Goal: Task Accomplishment & Management: Manage account settings

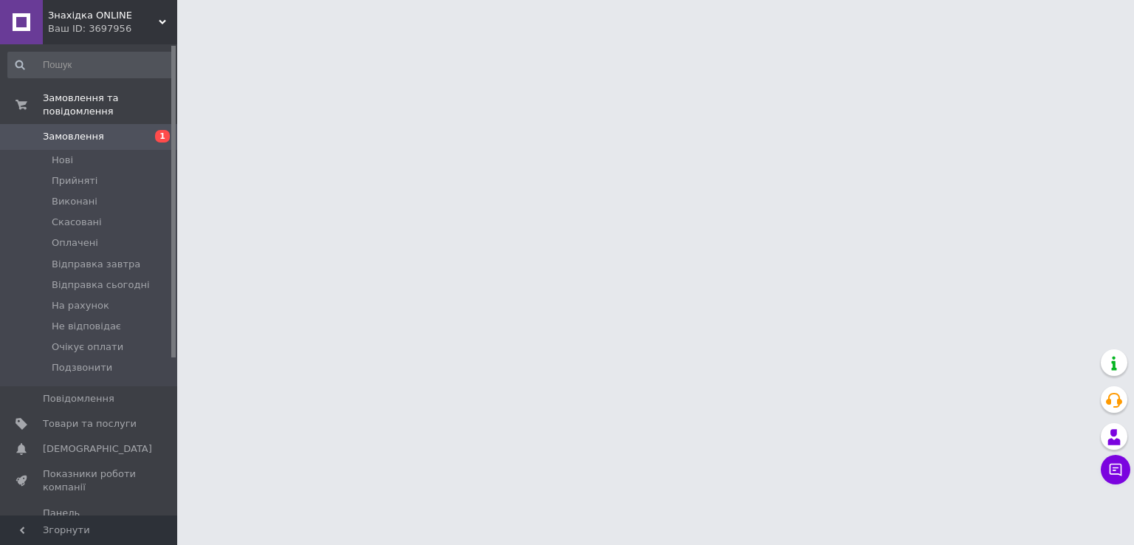
click at [984, 37] on html "Знахідка ONLINE Ваш ID: 3697956 Сайт Знахідка ONLINE Кабінет покупця Перевірити…" at bounding box center [567, 18] width 1134 height 37
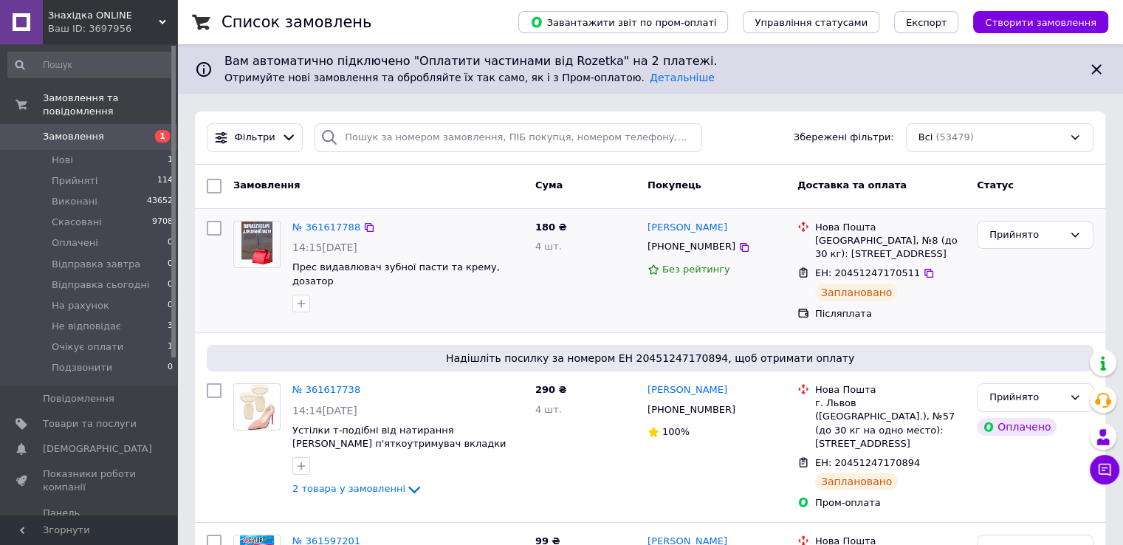
click at [1024, 284] on div "Прийнято" at bounding box center [1035, 270] width 128 height 111
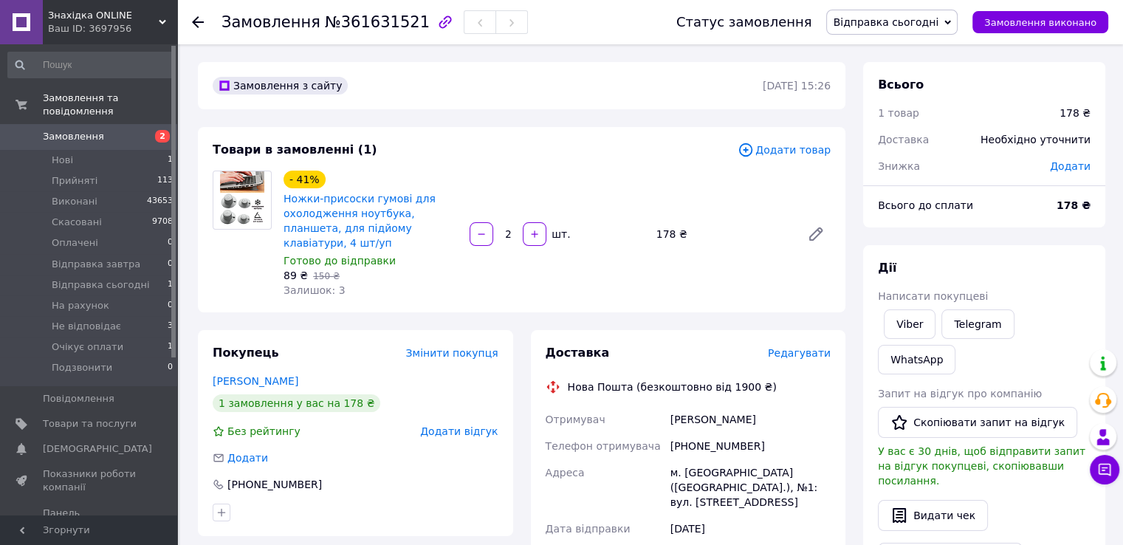
click at [371, 21] on span "№361631521" at bounding box center [377, 22] width 105 height 18
copy span "361631521"
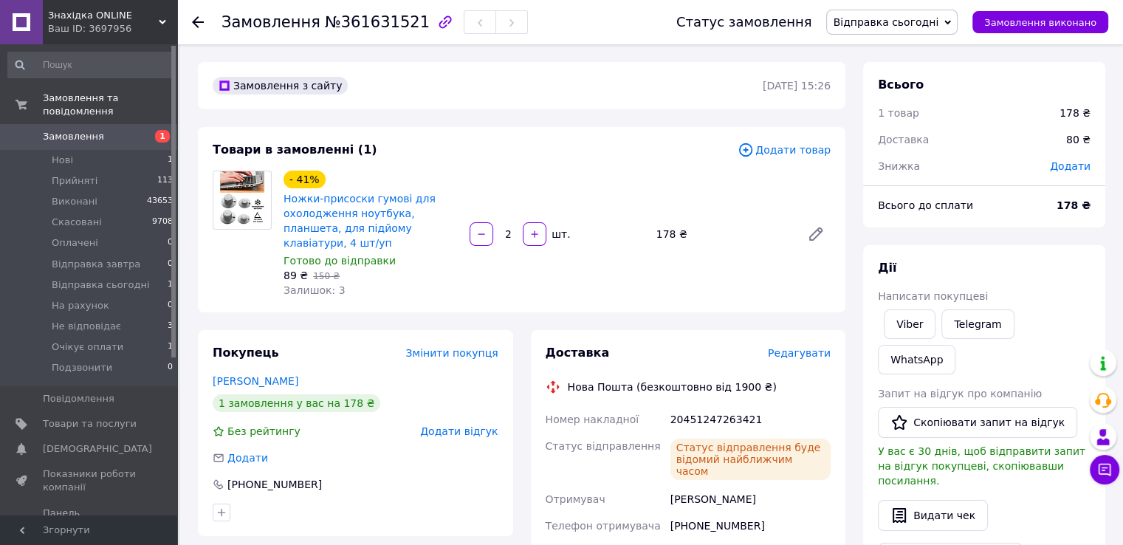
click at [699, 413] on div "20451247263421" at bounding box center [750, 419] width 166 height 27
copy div "20451247263421"
click at [924, 24] on span "Відправка сьогодні" at bounding box center [886, 22] width 106 height 12
click at [901, 60] on li "Прийнято" at bounding box center [892, 52] width 130 height 22
